Goal: Check status: Check status

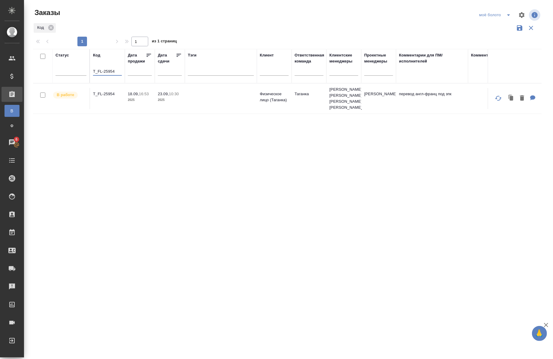
click at [120, 70] on input "T_FL-25954" at bounding box center [107, 72] width 29 height 8
type input "T"
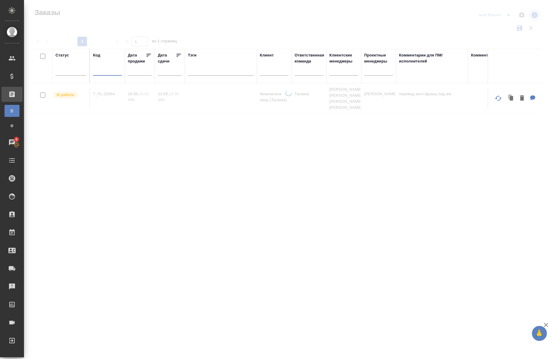
type input "C"
click at [97, 74] on input "СЗ_FS-606" at bounding box center [107, 72] width 29 height 8
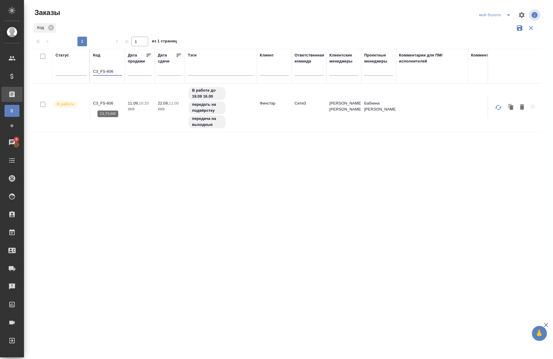
type input "C3_FS-606"
click at [106, 102] on p "C3_FS-606" at bounding box center [107, 103] width 29 height 6
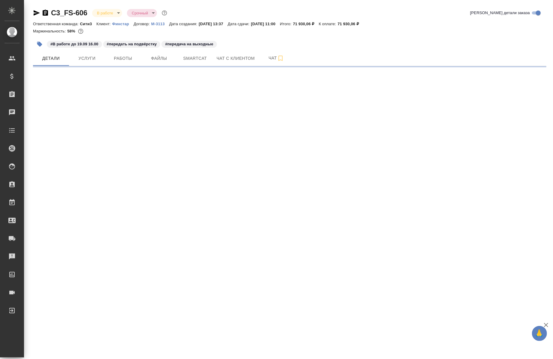
select select "RU"
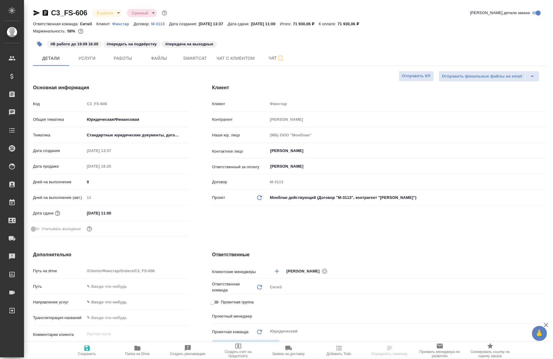
type textarea "x"
type input "[PERSON_NAME]"
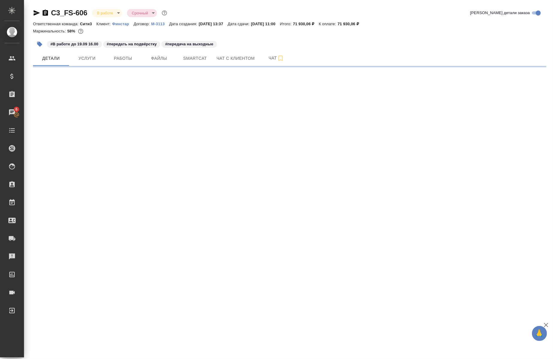
select select "RU"
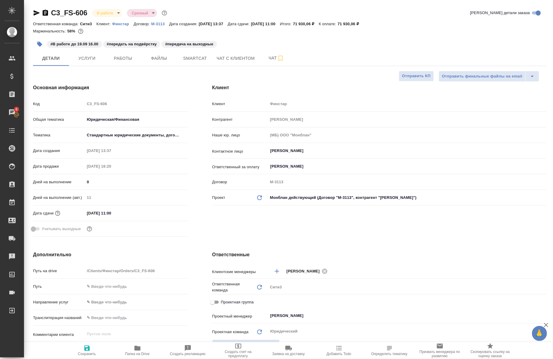
type textarea "x"
click at [125, 67] on div "C3_FS-606 В работе inProgress Срочный urgent Кратко детали заказа Ответственная…" at bounding box center [290, 302] width 520 height 605
click at [120, 60] on span "Работы" at bounding box center [123, 59] width 29 height 8
